Goal: Transaction & Acquisition: Purchase product/service

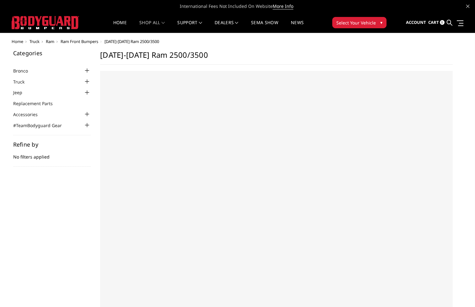
select select "US"
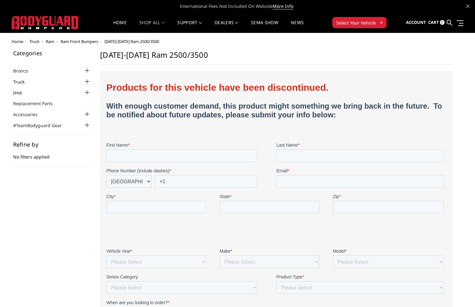
click at [20, 81] on link "Truck" at bounding box center [22, 81] width 19 height 7
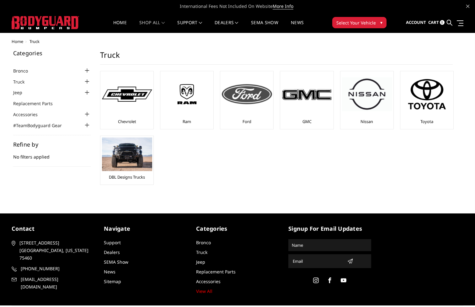
click at [257, 106] on div at bounding box center [247, 94] width 50 height 43
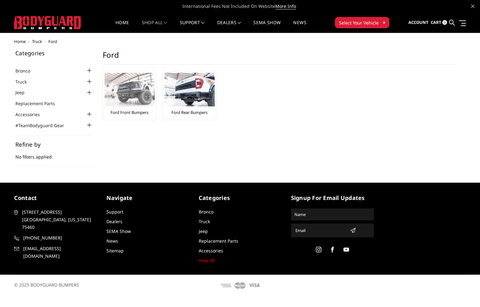
click at [131, 98] on img at bounding box center [129, 90] width 50 height 34
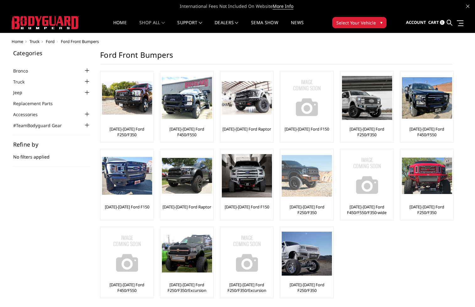
click at [312, 183] on img at bounding box center [307, 175] width 50 height 41
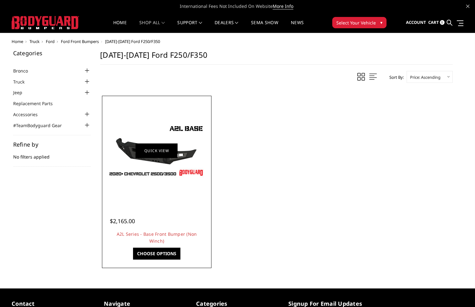
click at [158, 154] on link "Quick view" at bounding box center [157, 150] width 42 height 15
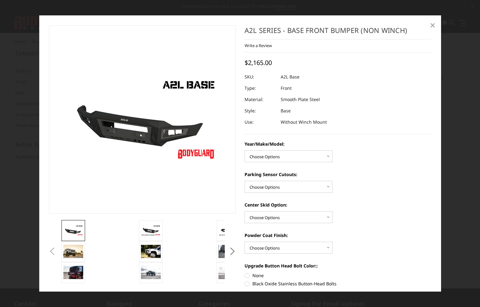
click at [433, 25] on span "×" at bounding box center [433, 24] width 6 height 13
